Goal: Task Accomplishment & Management: Use online tool/utility

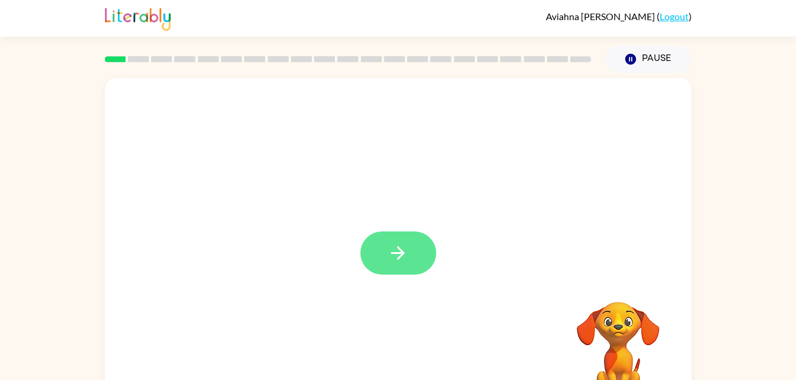
click at [398, 244] on icon "button" at bounding box center [398, 253] width 21 height 21
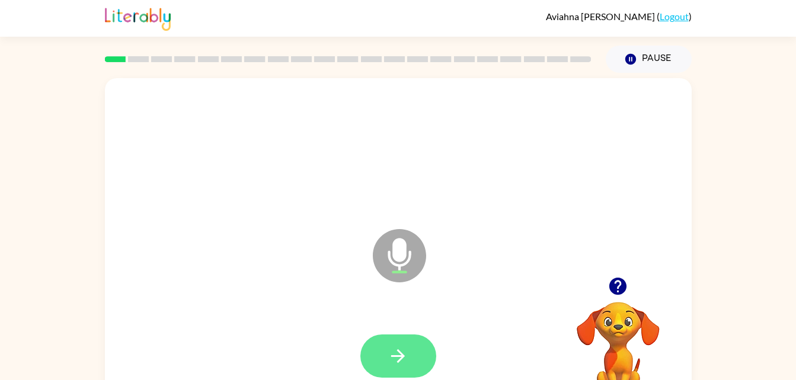
click at [406, 341] on button "button" at bounding box center [398, 356] width 76 height 43
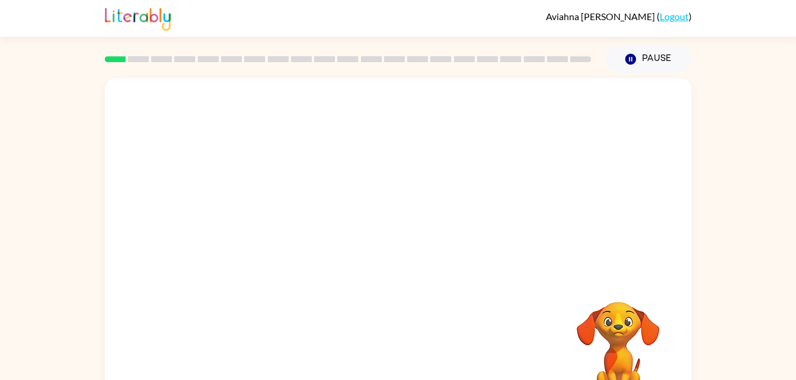
scroll to position [36, 0]
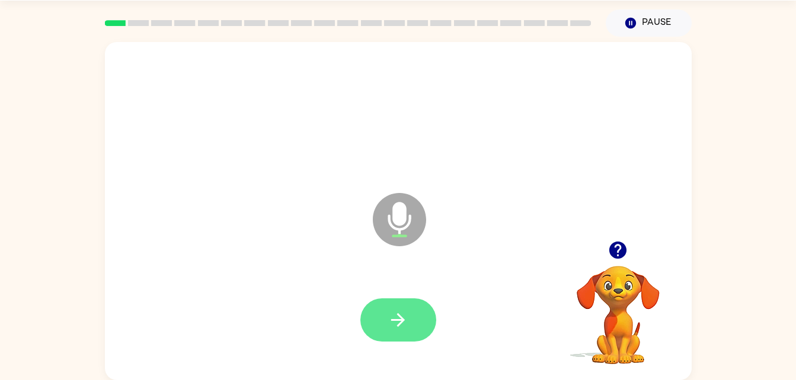
click at [417, 317] on button "button" at bounding box center [398, 320] width 76 height 43
click at [405, 318] on icon "button" at bounding box center [398, 320] width 21 height 21
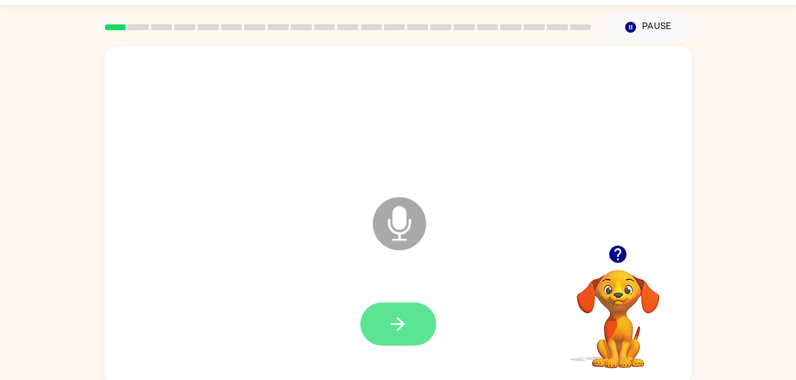
click at [409, 335] on button "button" at bounding box center [398, 324] width 76 height 43
click at [395, 329] on icon "button" at bounding box center [398, 324] width 21 height 21
click at [404, 318] on icon "button" at bounding box center [398, 324] width 21 height 21
click at [411, 318] on button "button" at bounding box center [398, 324] width 76 height 43
click at [405, 328] on icon "button" at bounding box center [398, 324] width 21 height 21
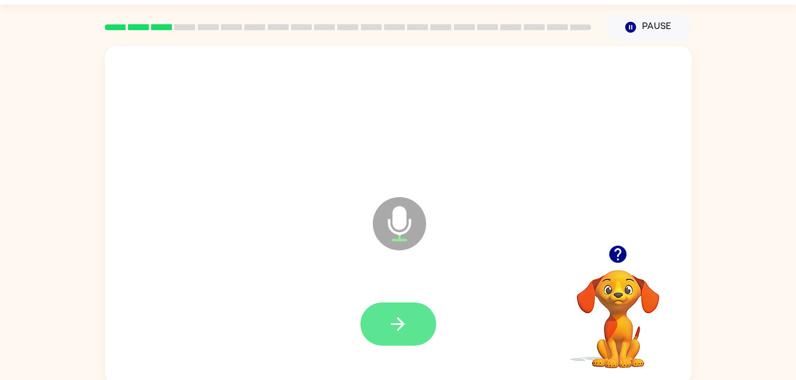
click at [412, 329] on button "button" at bounding box center [398, 324] width 76 height 43
click at [390, 317] on icon "button" at bounding box center [398, 324] width 21 height 21
click at [424, 321] on button "button" at bounding box center [398, 324] width 76 height 43
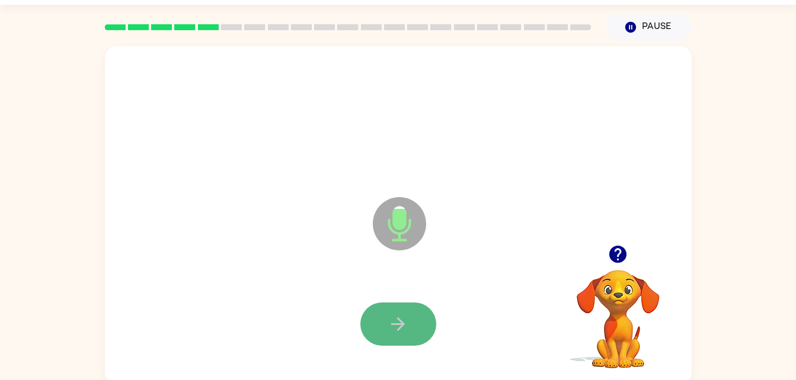
click at [375, 335] on button "button" at bounding box center [398, 324] width 76 height 43
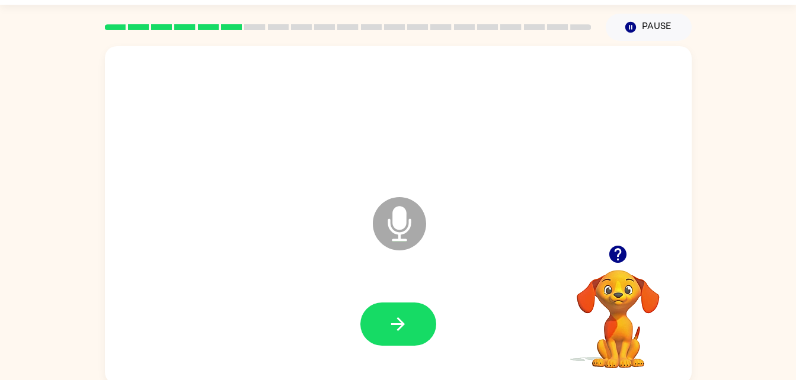
click at [375, 335] on button "button" at bounding box center [398, 324] width 76 height 43
click at [408, 321] on icon "button" at bounding box center [398, 324] width 21 height 21
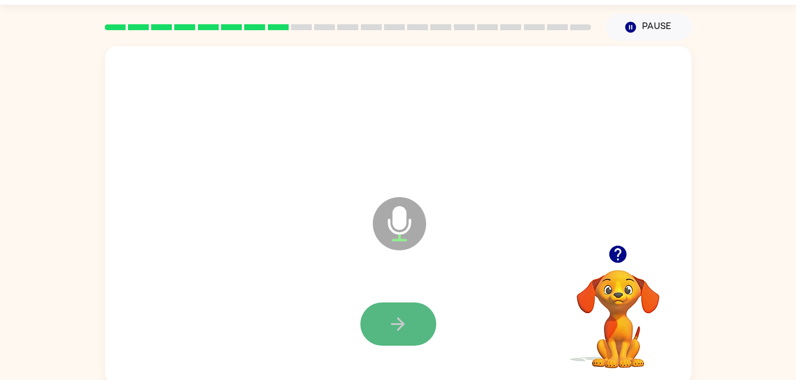
click at [411, 316] on button "button" at bounding box center [398, 324] width 76 height 43
click at [396, 331] on icon "button" at bounding box center [398, 324] width 21 height 21
click at [400, 309] on button "button" at bounding box center [398, 324] width 76 height 43
click at [413, 311] on button "button" at bounding box center [398, 324] width 76 height 43
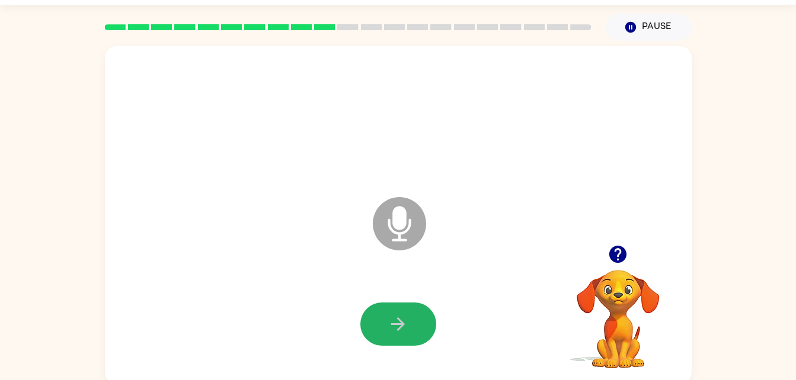
click at [413, 311] on button "button" at bounding box center [398, 324] width 76 height 43
click at [407, 311] on button "button" at bounding box center [398, 324] width 76 height 43
click at [412, 308] on button "button" at bounding box center [398, 324] width 76 height 43
drag, startPoint x: 412, startPoint y: 308, endPoint x: 315, endPoint y: 273, distance: 103.1
click at [315, 273] on div "Microphone The Microphone is here when it is your turn to talk" at bounding box center [398, 215] width 587 height 338
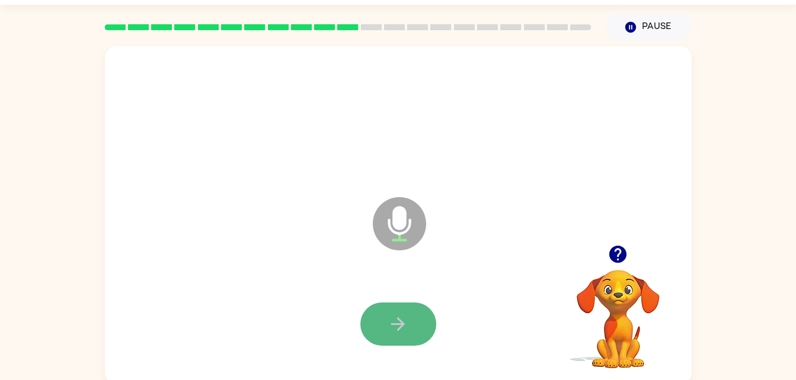
click at [408, 322] on icon "button" at bounding box center [398, 324] width 21 height 21
drag, startPoint x: 407, startPoint y: 318, endPoint x: 265, endPoint y: 252, distance: 156.7
click at [265, 252] on div "Microphone The Microphone is here when it is your turn to talk" at bounding box center [398, 215] width 587 height 338
click at [402, 324] on icon "button" at bounding box center [398, 325] width 14 height 14
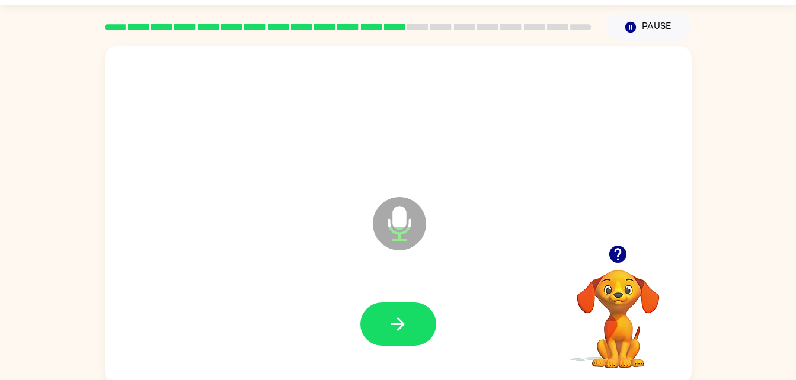
drag, startPoint x: 402, startPoint y: 324, endPoint x: 253, endPoint y: 287, distance: 153.2
click at [253, 287] on div at bounding box center [398, 324] width 563 height 97
click at [371, 326] on button "button" at bounding box center [398, 324] width 76 height 43
click at [374, 332] on button "button" at bounding box center [398, 324] width 76 height 43
click at [392, 329] on icon "button" at bounding box center [398, 324] width 21 height 21
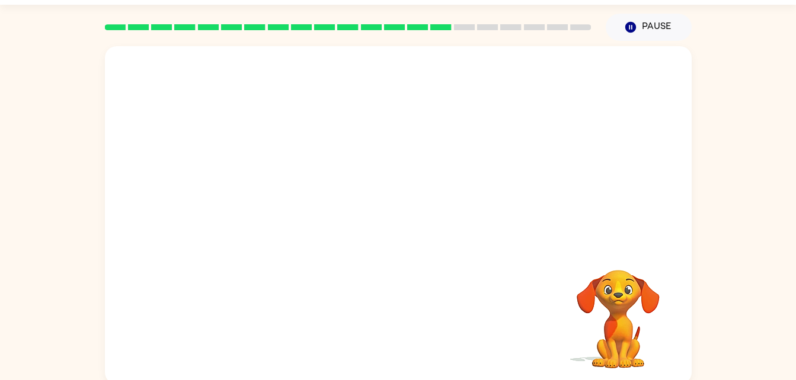
click at [220, 353] on div at bounding box center [398, 324] width 563 height 97
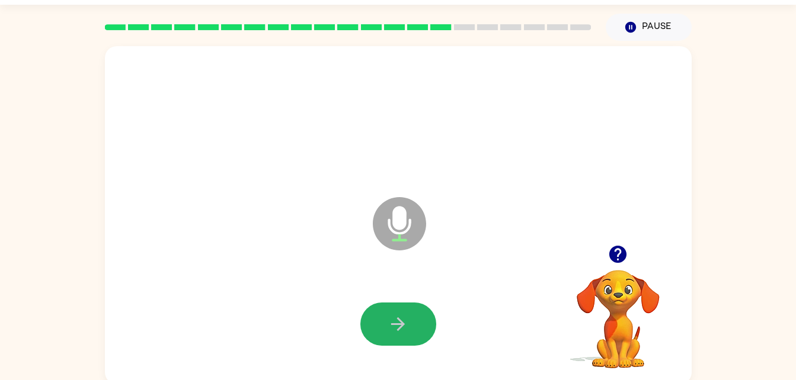
click at [372, 308] on button "button" at bounding box center [398, 324] width 76 height 43
drag, startPoint x: 400, startPoint y: 329, endPoint x: 243, endPoint y: 282, distance: 164.0
click at [243, 282] on div at bounding box center [398, 324] width 563 height 97
click at [393, 307] on button "button" at bounding box center [398, 324] width 76 height 43
drag, startPoint x: 393, startPoint y: 307, endPoint x: 374, endPoint y: 321, distance: 22.9
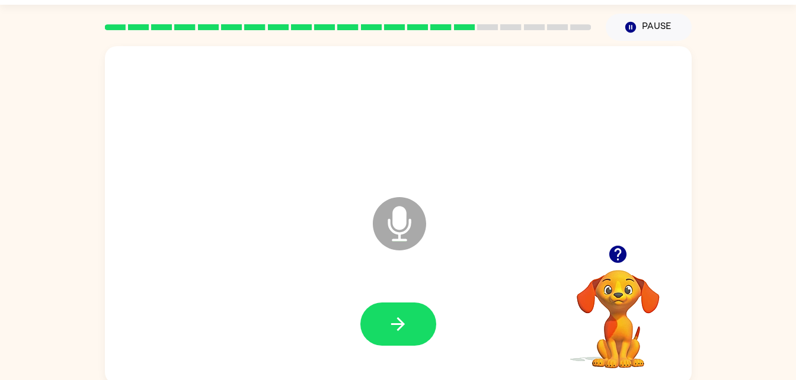
click at [374, 321] on button "button" at bounding box center [398, 324] width 76 height 43
click at [376, 321] on button "button" at bounding box center [398, 324] width 76 height 43
click at [376, 319] on button "button" at bounding box center [398, 324] width 76 height 43
click at [375, 319] on button "button" at bounding box center [398, 324] width 76 height 43
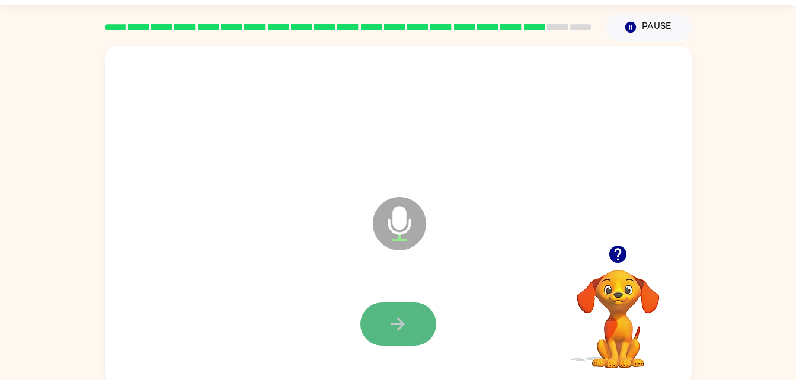
click at [401, 321] on icon "button" at bounding box center [398, 325] width 14 height 14
click at [377, 326] on button "button" at bounding box center [398, 324] width 76 height 43
click at [397, 319] on icon "button" at bounding box center [398, 325] width 14 height 14
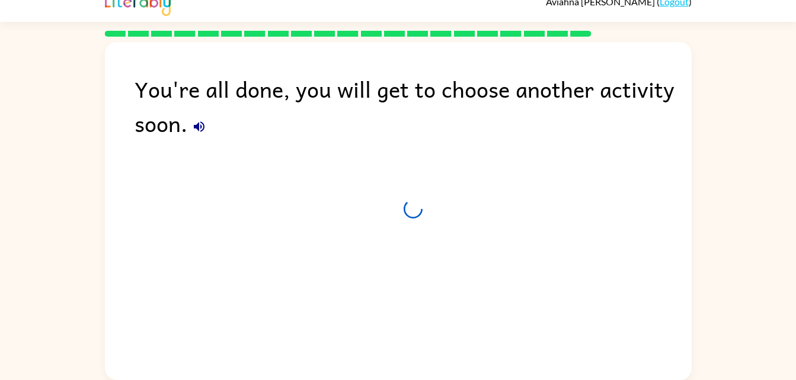
scroll to position [15, 0]
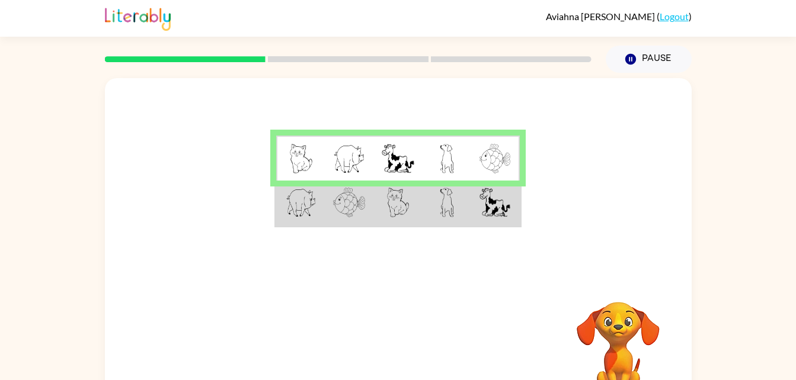
click at [401, 216] on img at bounding box center [398, 203] width 23 height 30
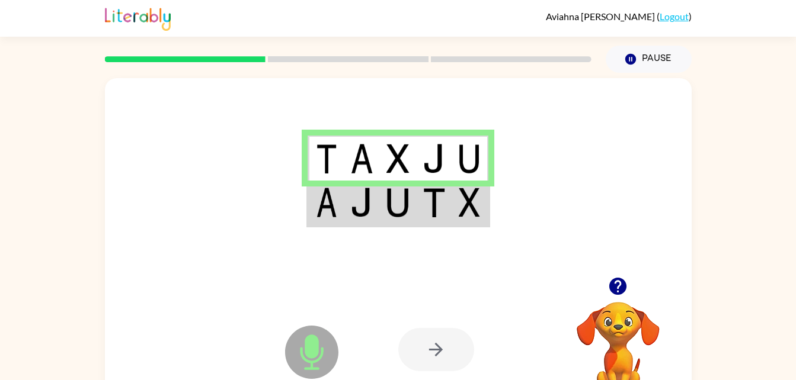
click at [379, 204] on td at bounding box center [362, 204] width 36 height 46
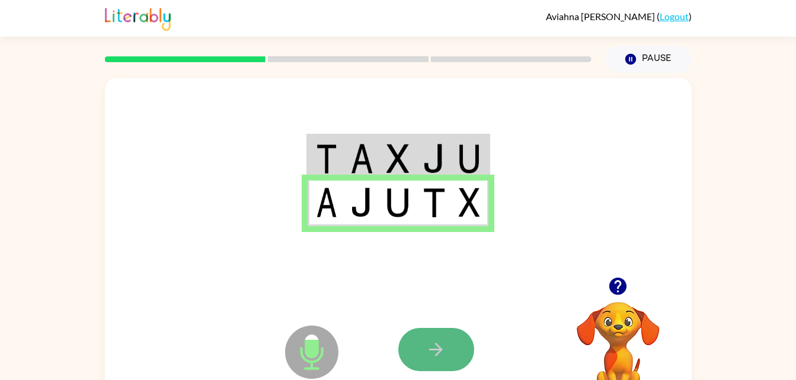
click at [439, 328] on button "button" at bounding box center [436, 349] width 76 height 43
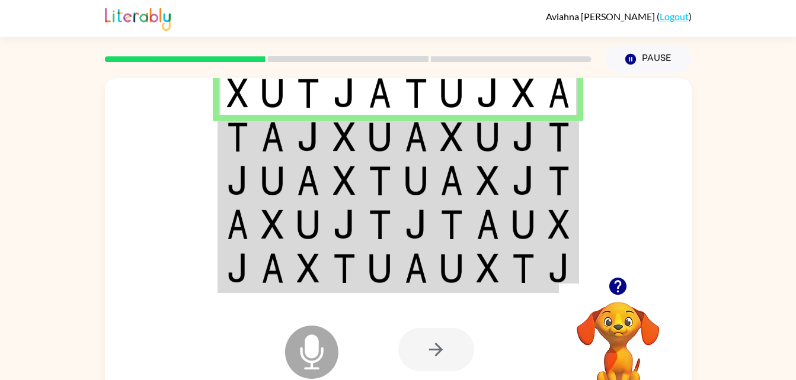
drag, startPoint x: 251, startPoint y: 124, endPoint x: 212, endPoint y: 126, distance: 38.6
click at [212, 126] on div at bounding box center [398, 177] width 587 height 199
click at [235, 129] on img at bounding box center [237, 137] width 21 height 30
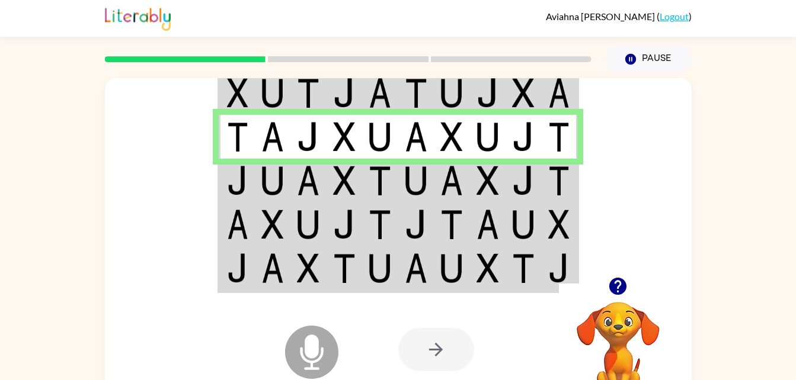
click at [240, 132] on img at bounding box center [237, 137] width 21 height 30
click at [281, 185] on img at bounding box center [272, 181] width 23 height 30
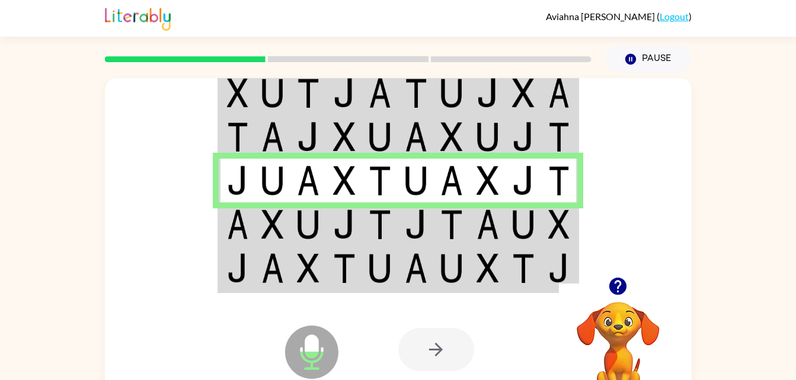
click at [328, 231] on td at bounding box center [344, 225] width 36 height 44
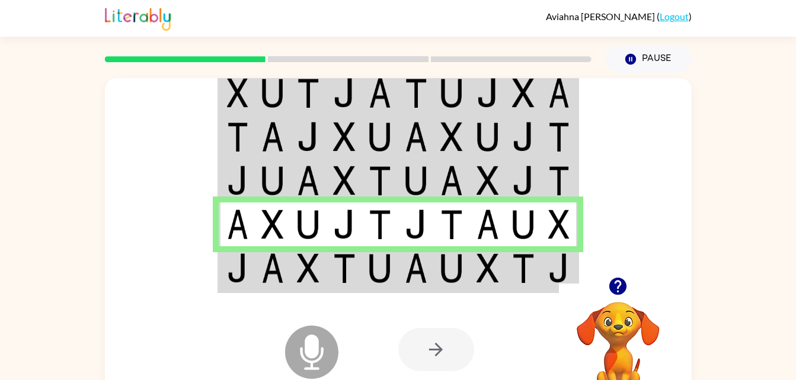
click at [305, 291] on icon at bounding box center [312, 325] width 30 height 89
click at [310, 278] on img at bounding box center [308, 269] width 23 height 30
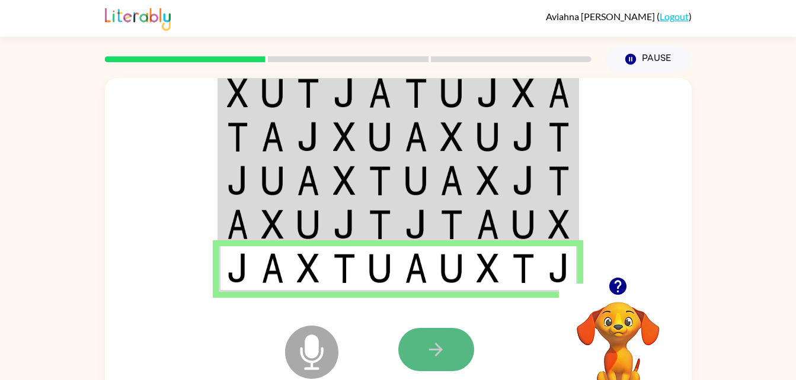
click at [416, 338] on button "button" at bounding box center [436, 349] width 76 height 43
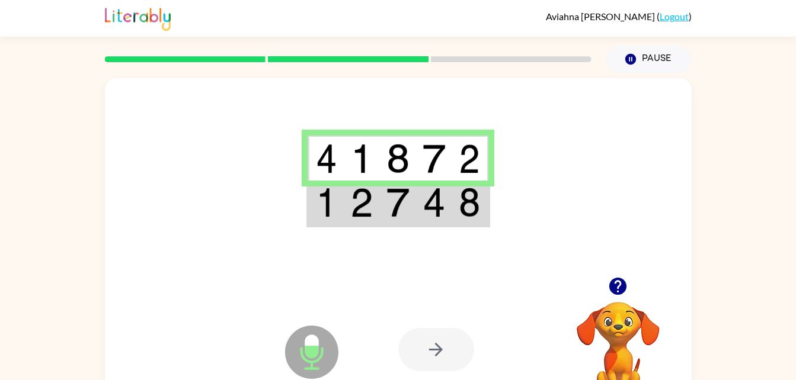
click at [539, 140] on div at bounding box center [398, 177] width 587 height 199
click at [328, 206] on img at bounding box center [326, 203] width 21 height 30
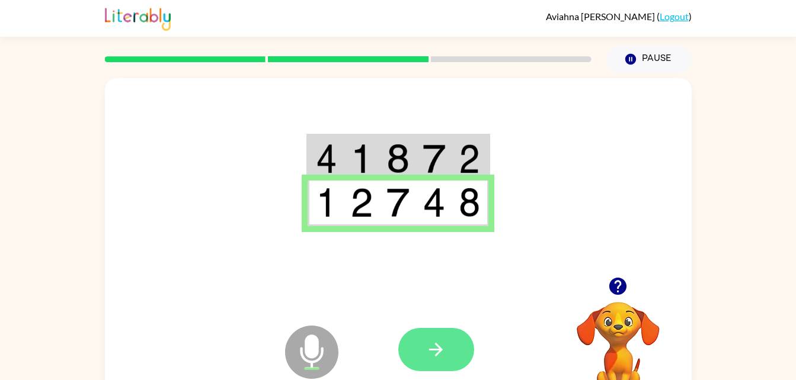
click at [443, 341] on icon "button" at bounding box center [435, 350] width 21 height 21
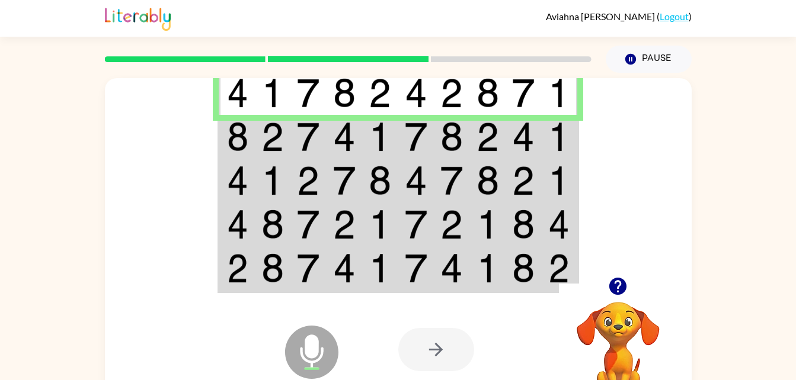
click at [225, 137] on td at bounding box center [237, 137] width 36 height 44
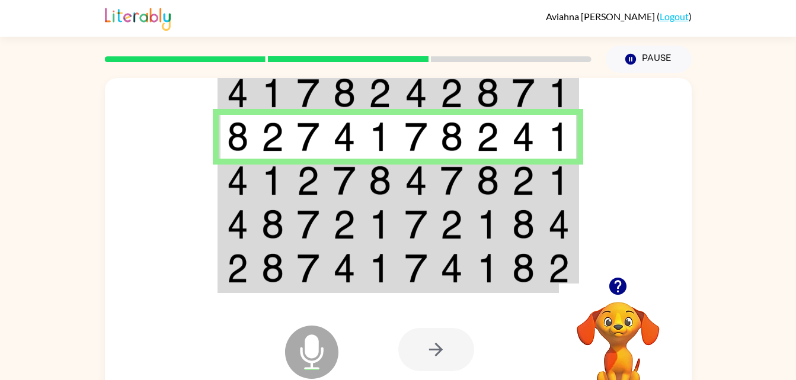
click at [273, 174] on img at bounding box center [272, 181] width 23 height 30
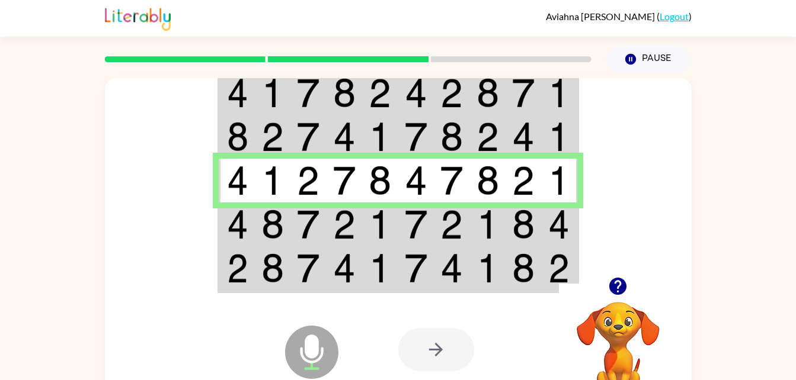
click at [268, 194] on img at bounding box center [272, 181] width 23 height 30
click at [263, 226] on img at bounding box center [272, 225] width 23 height 30
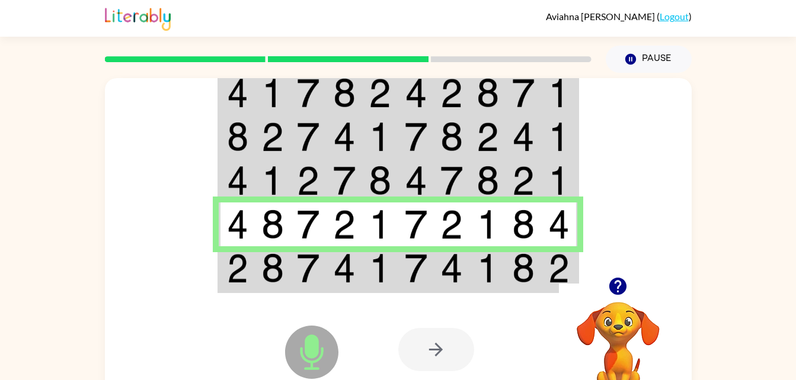
click at [294, 277] on td at bounding box center [308, 269] width 36 height 46
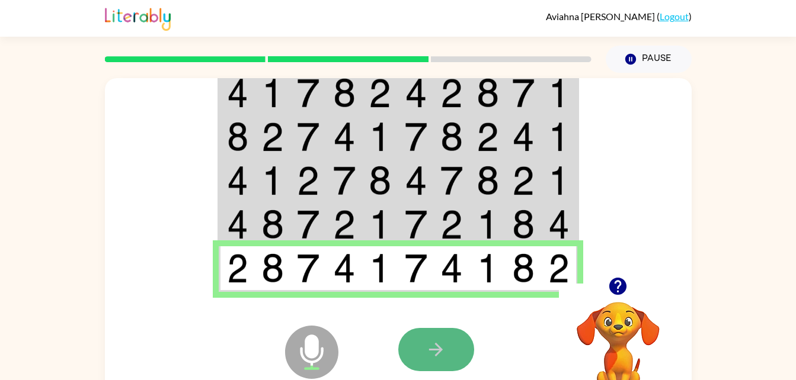
click at [436, 337] on button "button" at bounding box center [436, 349] width 76 height 43
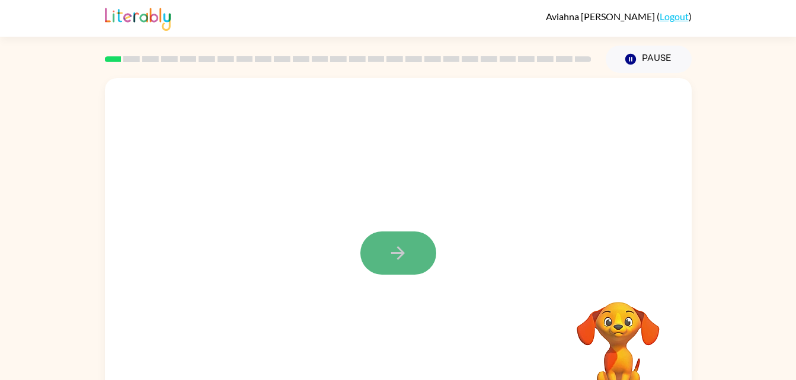
click at [376, 258] on button "button" at bounding box center [398, 253] width 76 height 43
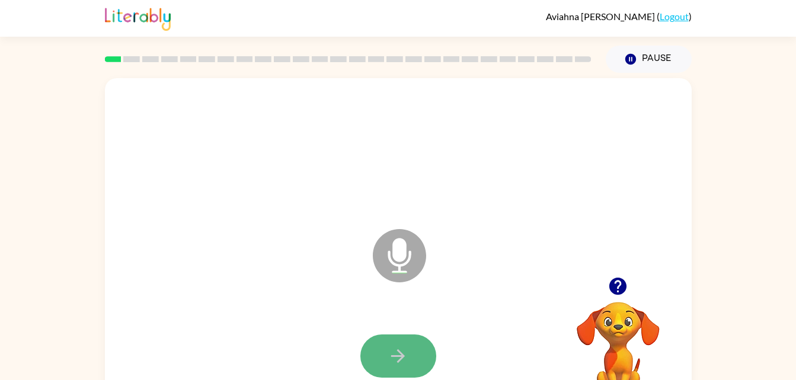
click at [411, 349] on button "button" at bounding box center [398, 356] width 76 height 43
click at [393, 341] on button "button" at bounding box center [398, 356] width 76 height 43
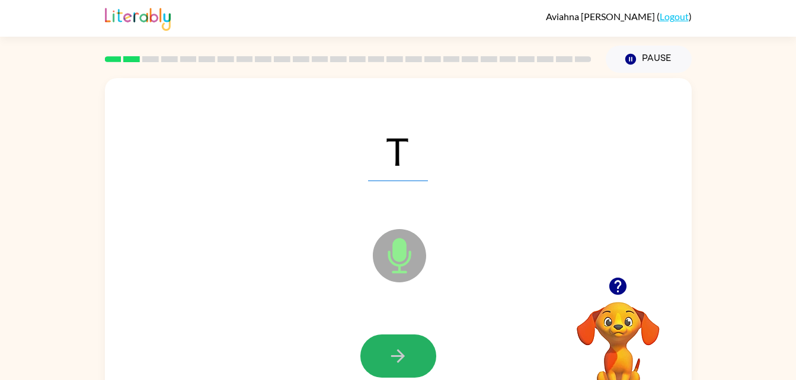
click at [393, 341] on button "button" at bounding box center [398, 356] width 76 height 43
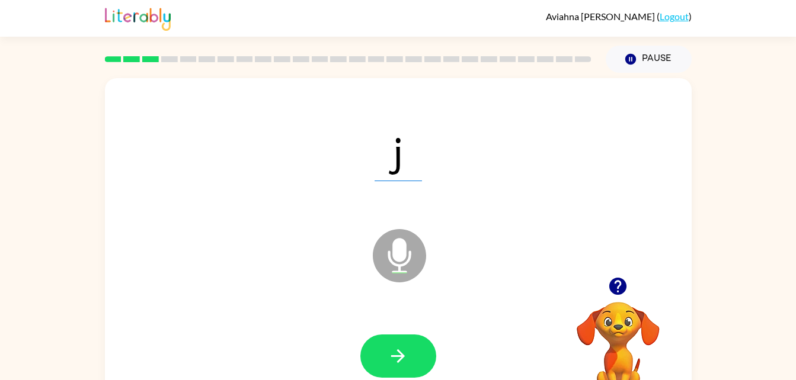
drag, startPoint x: 393, startPoint y: 341, endPoint x: 295, endPoint y: 377, distance: 104.2
click at [295, 377] on div at bounding box center [398, 356] width 563 height 97
click at [389, 365] on icon "button" at bounding box center [398, 356] width 21 height 21
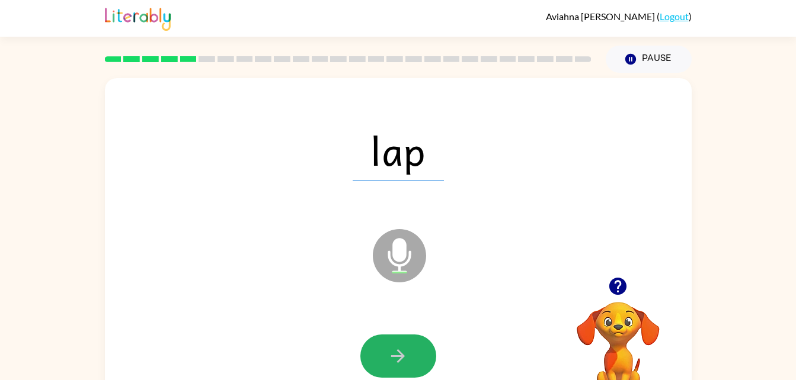
click at [389, 365] on icon "button" at bounding box center [398, 356] width 21 height 21
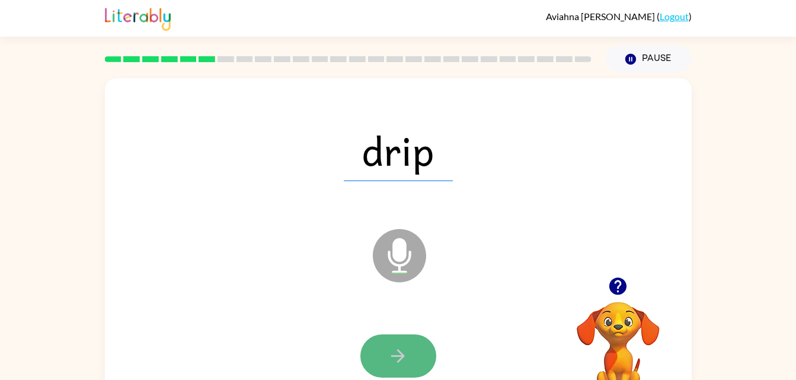
scroll to position [5, 0]
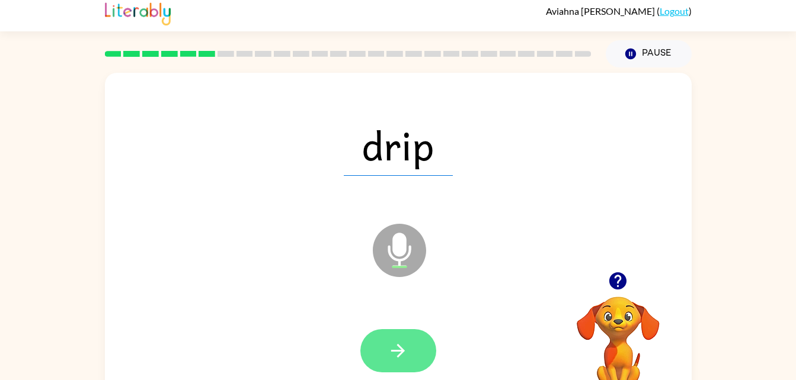
click at [409, 351] on button "button" at bounding box center [398, 350] width 76 height 43
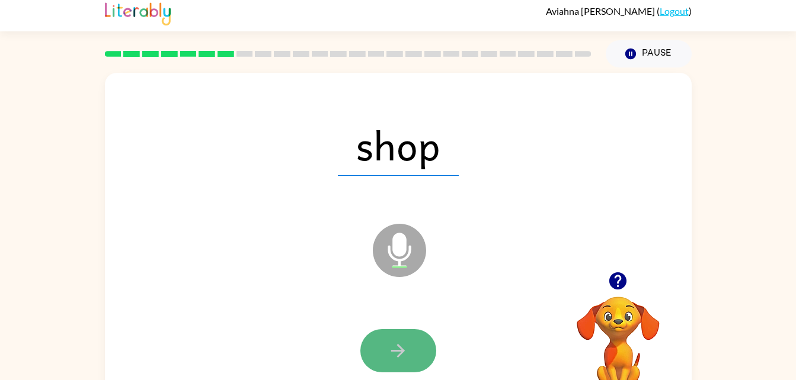
click at [393, 367] on button "button" at bounding box center [398, 350] width 76 height 43
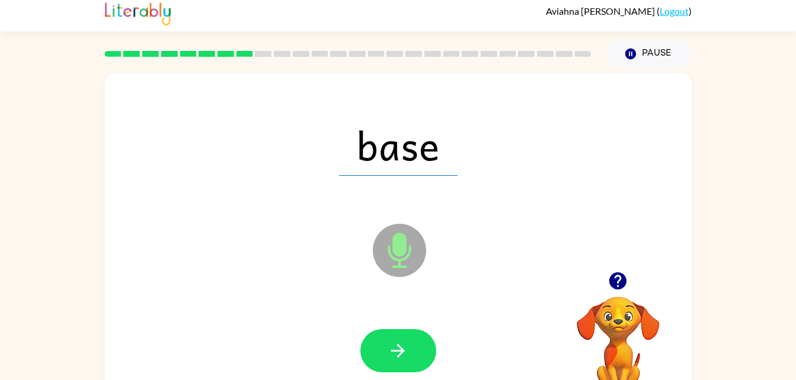
drag, startPoint x: 393, startPoint y: 367, endPoint x: 253, endPoint y: 319, distance: 148.6
click at [253, 319] on div at bounding box center [398, 351] width 563 height 97
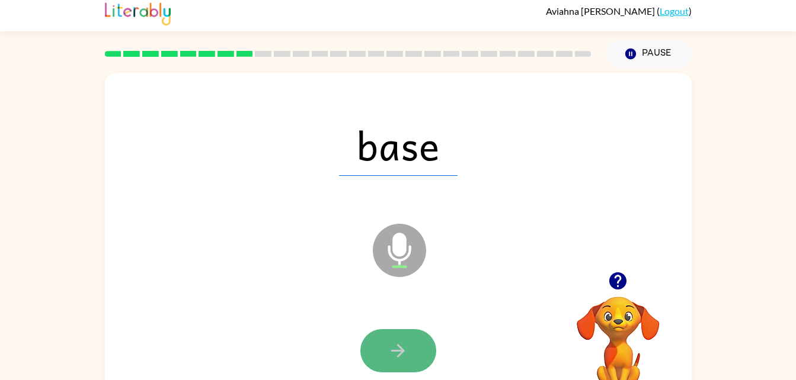
click at [399, 365] on button "button" at bounding box center [398, 350] width 76 height 43
click at [374, 341] on button "button" at bounding box center [398, 350] width 76 height 43
click at [390, 344] on icon "button" at bounding box center [398, 351] width 21 height 21
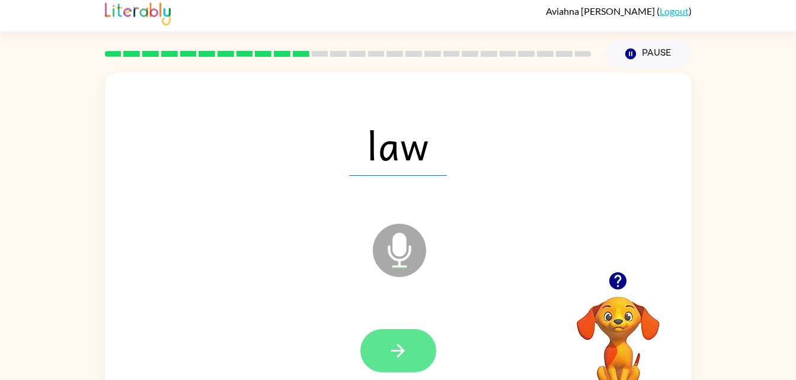
click at [395, 348] on icon "button" at bounding box center [398, 351] width 21 height 21
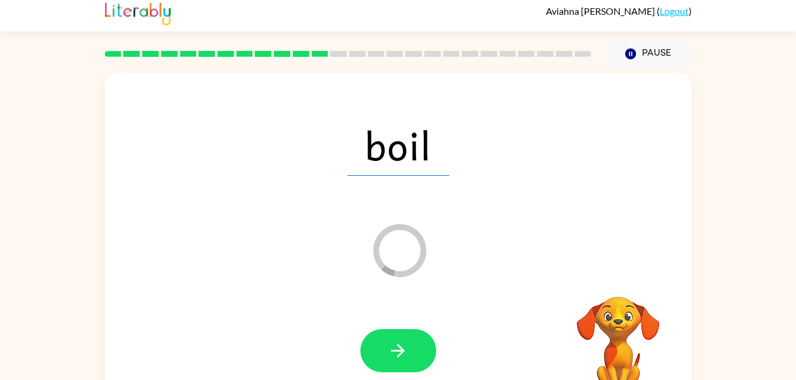
drag, startPoint x: 409, startPoint y: 337, endPoint x: 268, endPoint y: 276, distance: 153.1
click at [268, 276] on div "boil Loader Your response is being sent to our graders" at bounding box center [398, 242] width 587 height 338
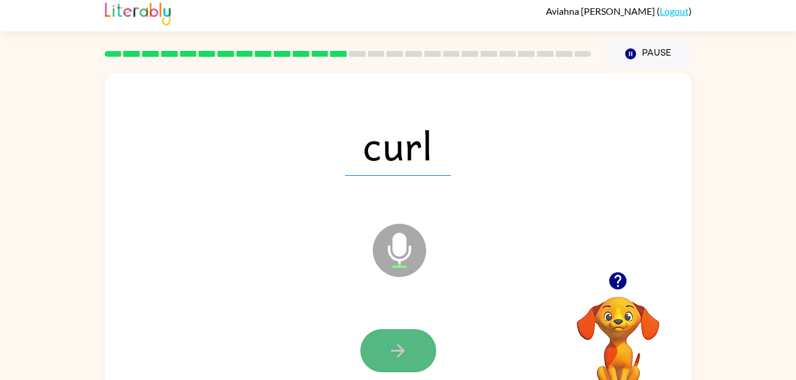
click at [386, 357] on button "button" at bounding box center [398, 350] width 76 height 43
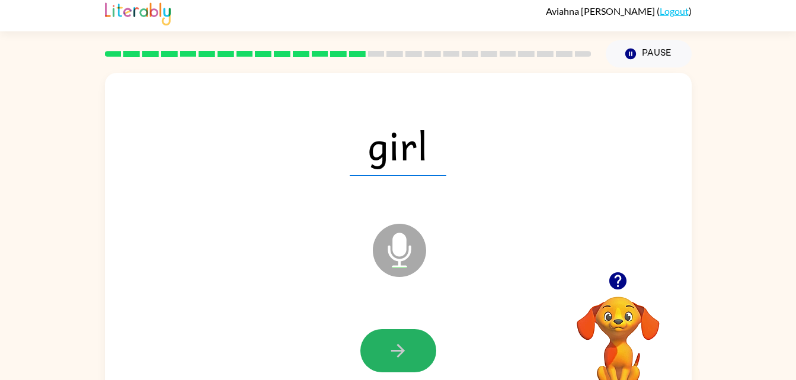
click at [386, 357] on button "button" at bounding box center [398, 350] width 76 height 43
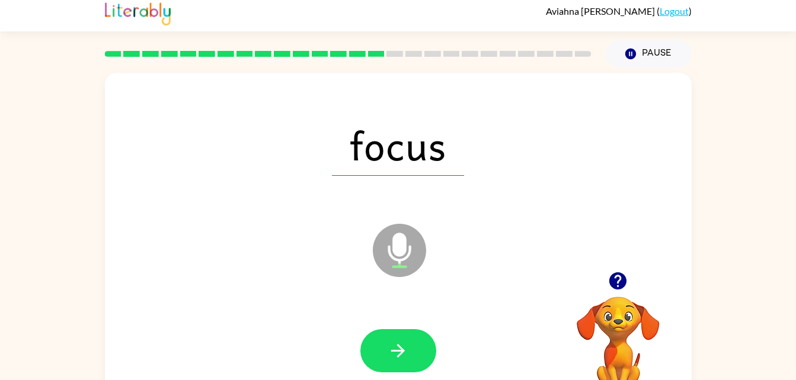
drag, startPoint x: 386, startPoint y: 357, endPoint x: 235, endPoint y: 316, distance: 156.5
click at [235, 316] on div at bounding box center [398, 351] width 563 height 97
click at [409, 348] on button "button" at bounding box center [398, 350] width 76 height 43
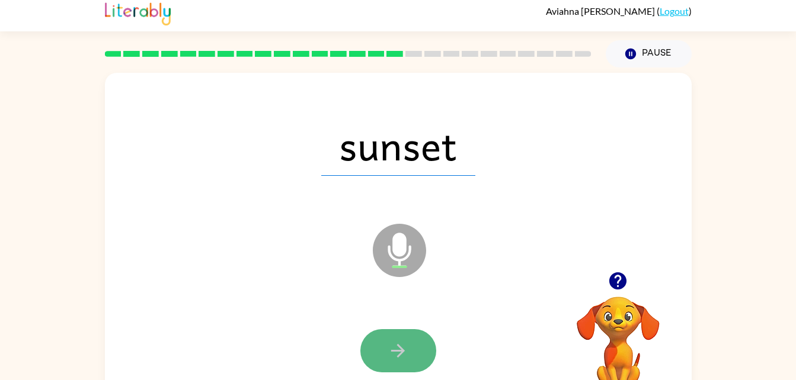
click at [397, 348] on icon "button" at bounding box center [398, 351] width 21 height 21
click at [399, 370] on button "button" at bounding box center [398, 350] width 76 height 43
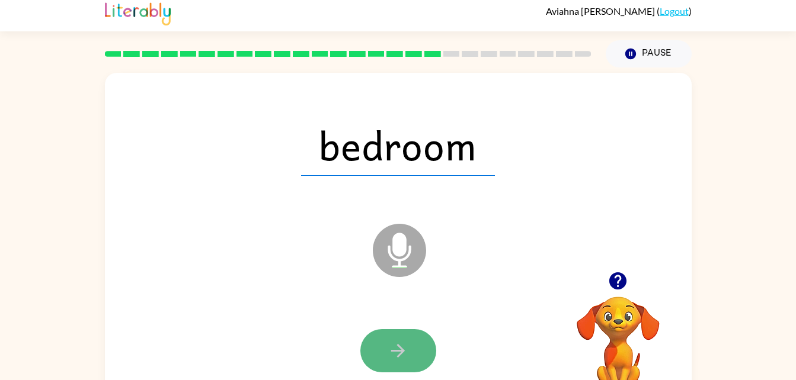
click at [396, 353] on icon "button" at bounding box center [398, 351] width 21 height 21
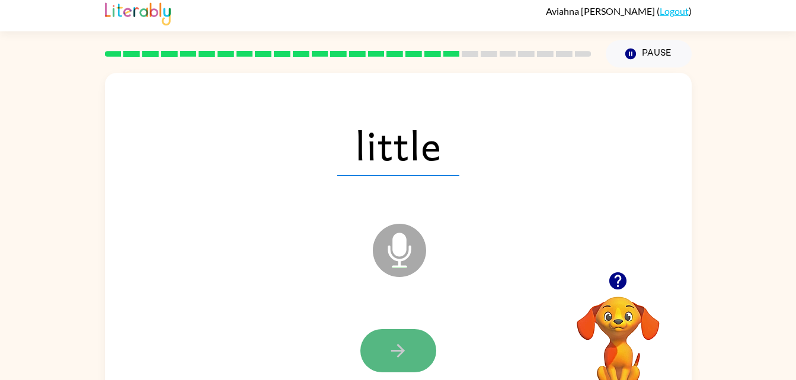
click at [413, 341] on button "button" at bounding box center [398, 350] width 76 height 43
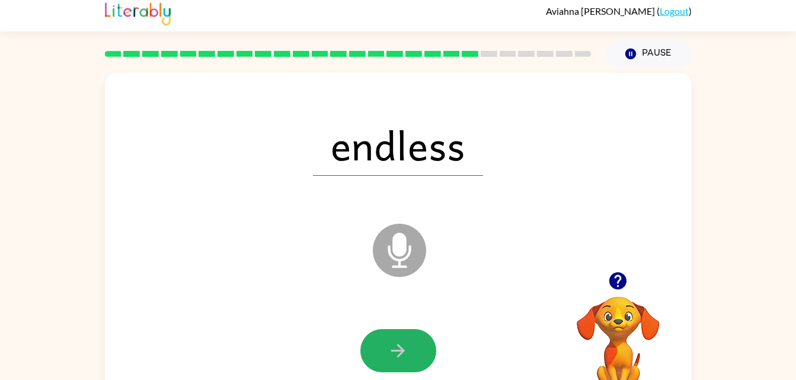
click at [413, 341] on button "button" at bounding box center [398, 350] width 76 height 43
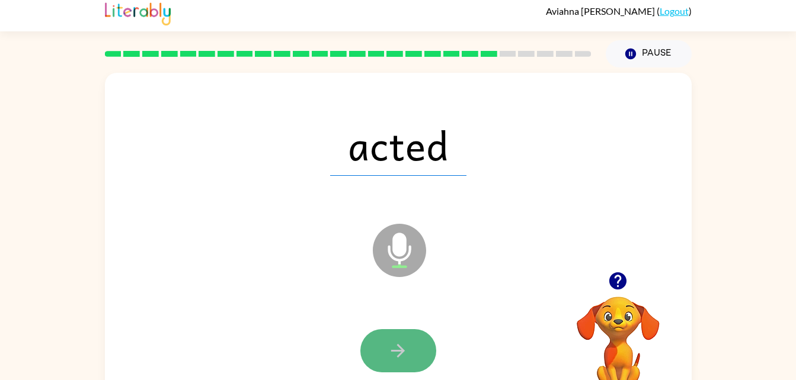
click at [413, 348] on button "button" at bounding box center [398, 350] width 76 height 43
click at [400, 338] on button "button" at bounding box center [398, 350] width 76 height 43
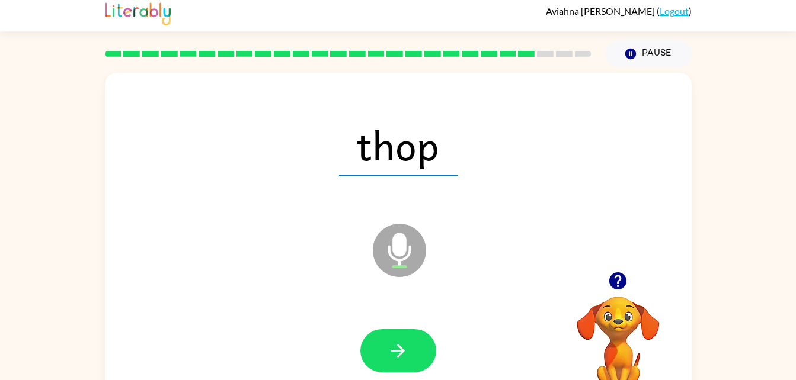
drag, startPoint x: 400, startPoint y: 338, endPoint x: 485, endPoint y: 288, distance: 98.3
drag, startPoint x: 485, startPoint y: 288, endPoint x: 474, endPoint y: 302, distance: 17.3
click at [474, 302] on icon "Microphone The Microphone is here when it is your turn to talk" at bounding box center [459, 265] width 178 height 89
click at [390, 350] on icon "button" at bounding box center [398, 351] width 21 height 21
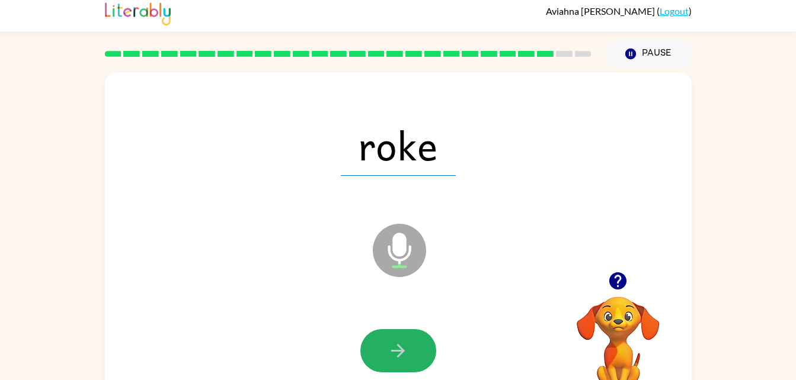
click at [390, 350] on icon "button" at bounding box center [398, 351] width 21 height 21
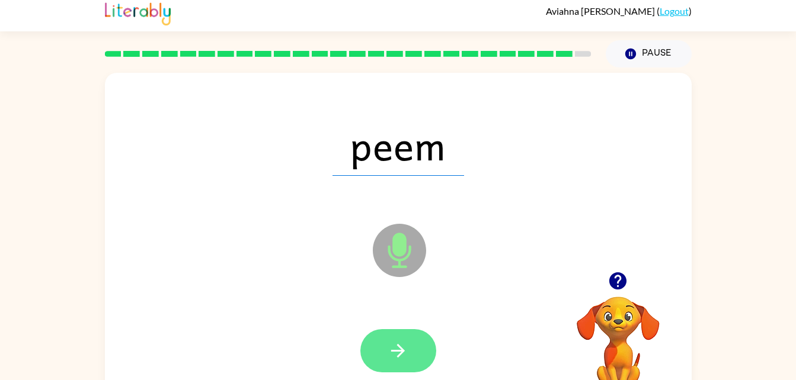
click at [422, 343] on button "button" at bounding box center [398, 350] width 76 height 43
